Goal: Task Accomplishment & Management: Use online tool/utility

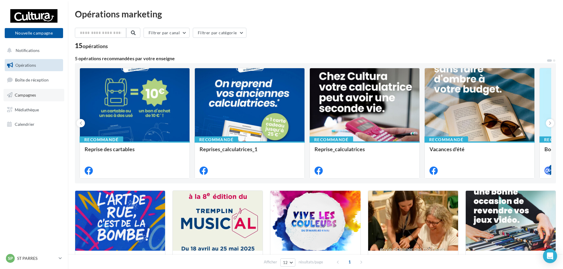
click at [32, 97] on span "Campagnes" at bounding box center [25, 94] width 21 height 5
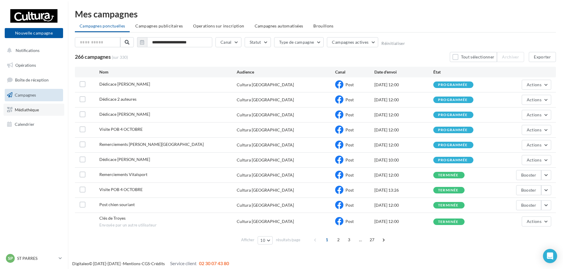
click at [44, 107] on link "Médiathèque" at bounding box center [34, 109] width 61 height 12
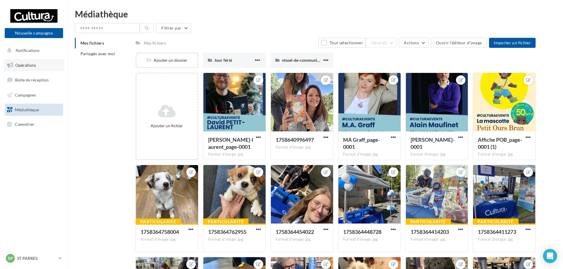
click at [38, 66] on link "Opérations" at bounding box center [34, 65] width 61 height 12
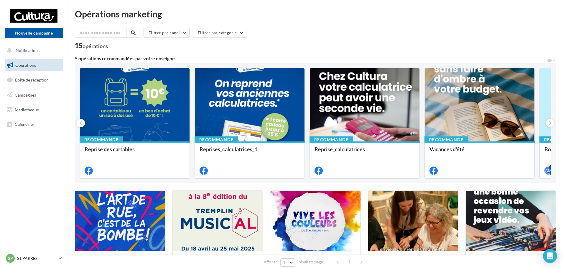
click at [247, 43] on div "15 opérations" at bounding box center [315, 46] width 481 height 8
click at [49, 92] on link "Campagnes" at bounding box center [34, 95] width 61 height 12
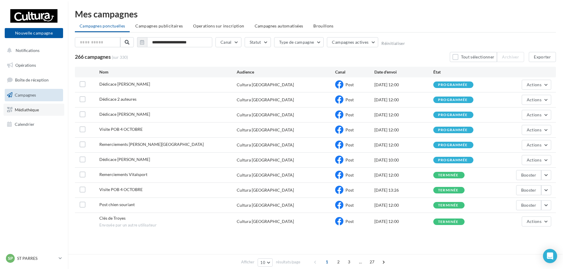
click at [32, 106] on link "Médiathèque" at bounding box center [34, 109] width 61 height 12
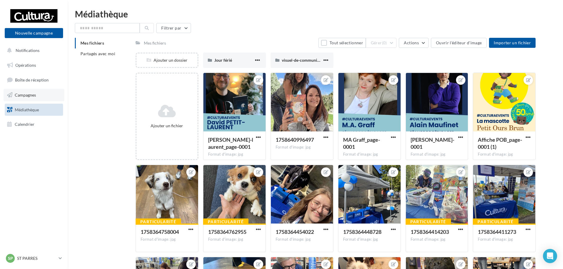
click at [23, 97] on link "Campagnes" at bounding box center [34, 95] width 61 height 12
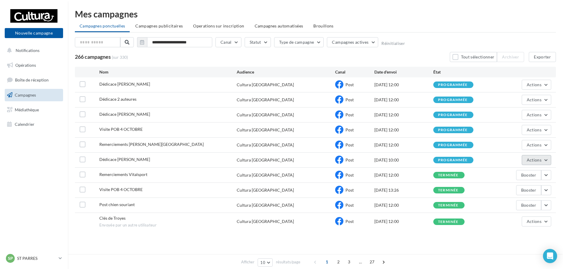
click at [539, 158] on span "Actions" at bounding box center [534, 159] width 15 height 5
click at [491, 159] on div "programmée" at bounding box center [462, 160] width 59 height 6
click at [47, 69] on link "Opérations" at bounding box center [34, 65] width 61 height 12
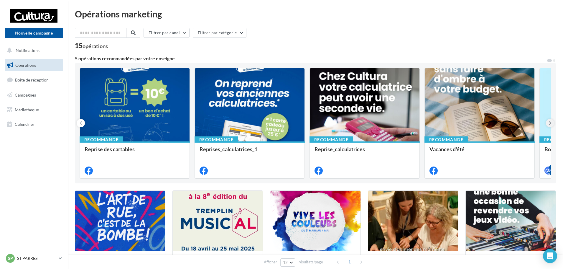
click at [552, 125] on button at bounding box center [550, 123] width 8 height 8
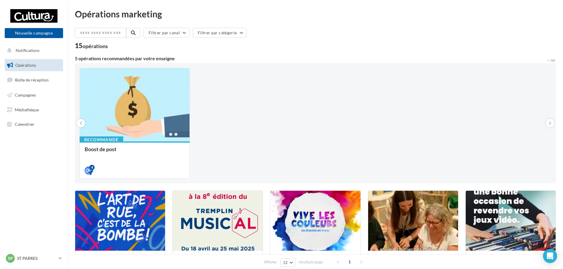
click at [410, 131] on div "Recommandé Reprise des cartables Recommandé Reprises_calculatrices_1 Recommandé…" at bounding box center [316, 123] width 472 height 111
click at [80, 122] on icon at bounding box center [81, 123] width 3 height 6
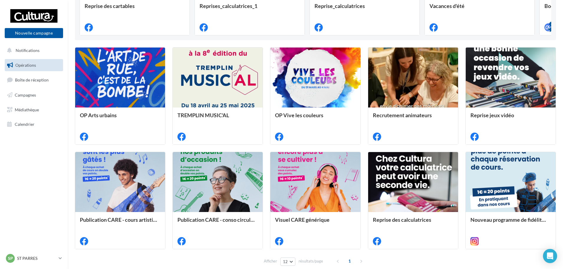
scroll to position [172, 0]
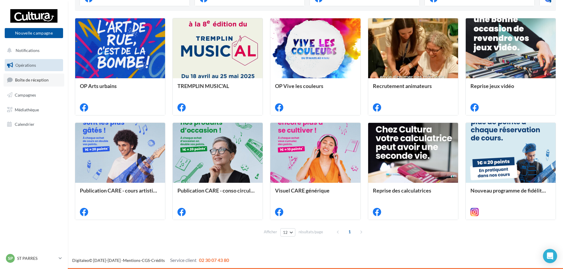
click at [39, 82] on span "Boîte de réception" at bounding box center [32, 79] width 34 height 5
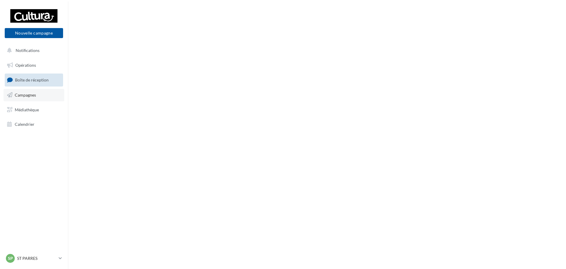
click at [40, 98] on link "Campagnes" at bounding box center [34, 95] width 61 height 12
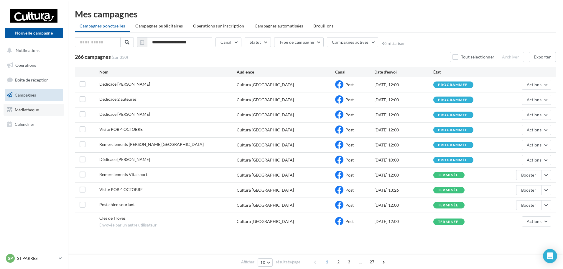
click at [31, 113] on link "Médiathèque" at bounding box center [34, 109] width 61 height 12
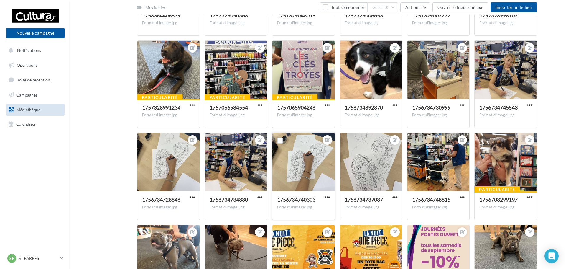
scroll to position [381, 0]
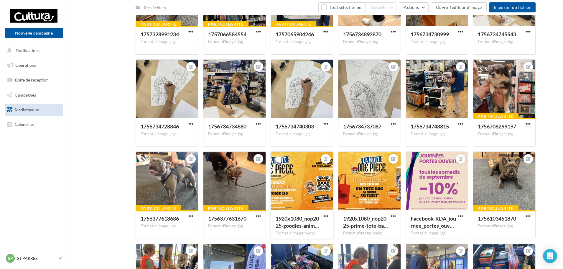
click at [310, 185] on div at bounding box center [302, 181] width 62 height 59
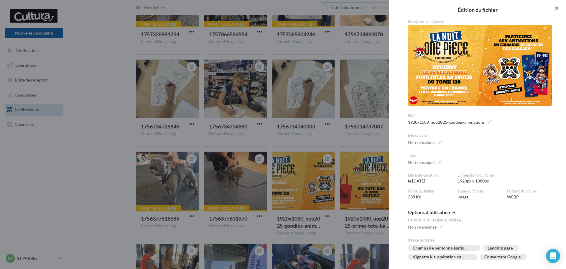
click at [563, 11] on button "button" at bounding box center [554, 9] width 24 height 18
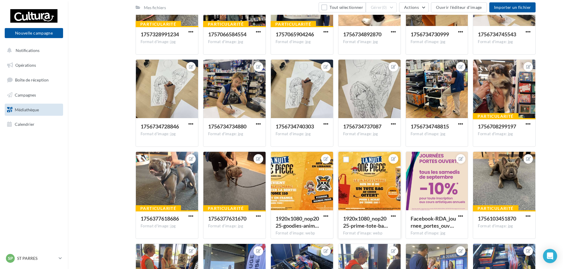
click at [362, 195] on div at bounding box center [369, 181] width 62 height 59
click at [302, 170] on div at bounding box center [302, 181] width 62 height 59
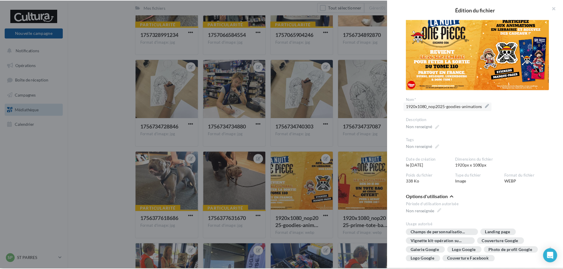
scroll to position [0, 0]
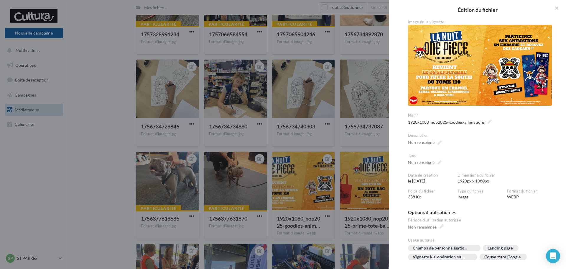
click at [328, 130] on div at bounding box center [283, 134] width 566 height 269
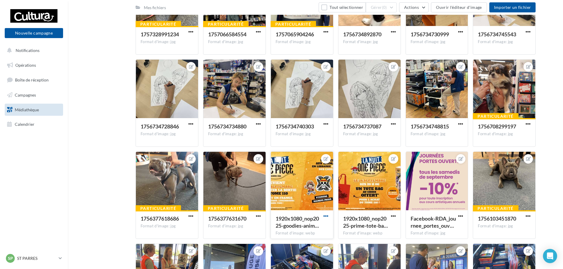
click at [324, 213] on span "button" at bounding box center [325, 215] width 5 height 5
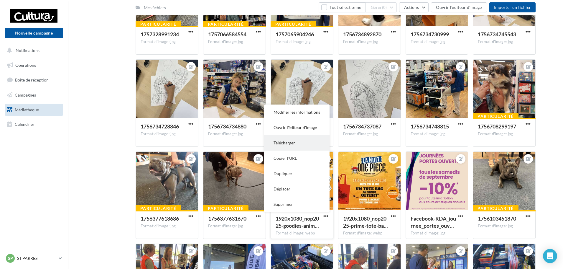
click at [311, 146] on button "Télécharger" at bounding box center [296, 142] width 65 height 15
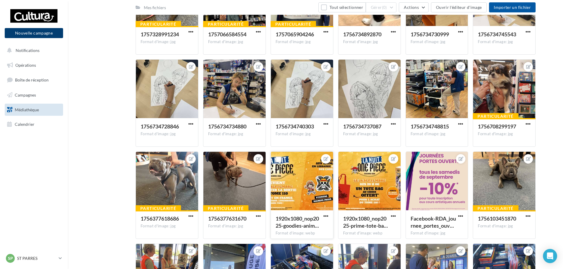
click at [46, 33] on button "Nouvelle campagne" at bounding box center [34, 33] width 58 height 10
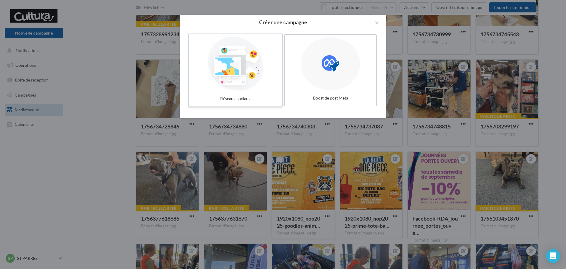
click at [253, 71] on div at bounding box center [235, 64] width 88 height 54
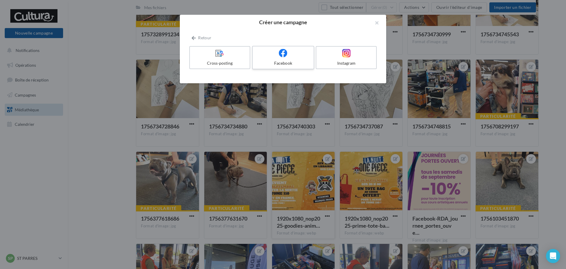
click at [301, 62] on div "Facebook" at bounding box center [283, 63] width 56 height 6
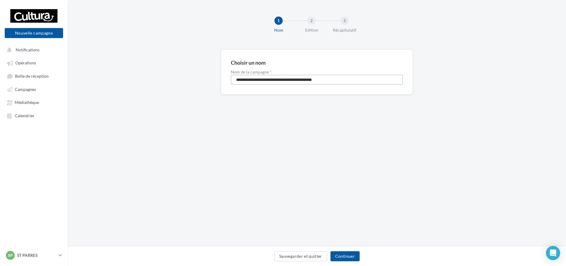
drag, startPoint x: 356, startPoint y: 78, endPoint x: 115, endPoint y: 81, distance: 240.6
click at [115, 81] on div "**********" at bounding box center [317, 82] width 498 height 64
type input "**********"
click at [340, 254] on button "Continuer" at bounding box center [344, 256] width 29 height 10
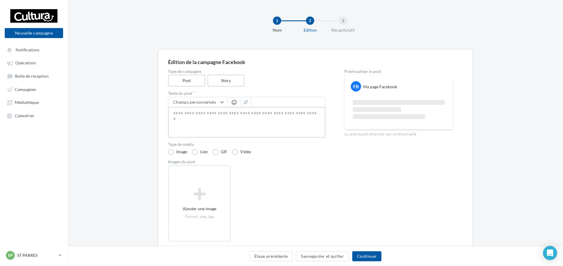
click at [219, 126] on textarea at bounding box center [246, 122] width 157 height 31
paste textarea "**********"
type textarea "**********"
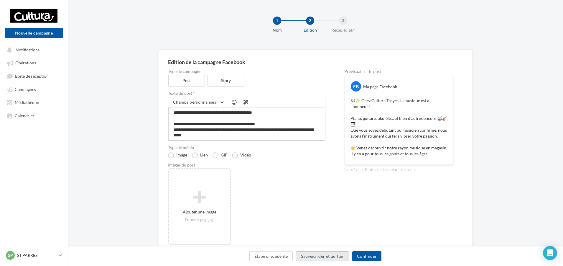
type textarea "**********"
click at [321, 256] on button "Sauvegarder et quitter" at bounding box center [322, 256] width 53 height 10
